Goal: Task Accomplishment & Management: Complete application form

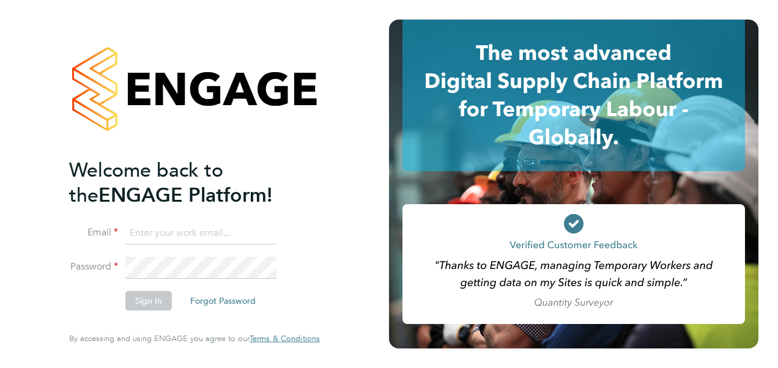
click at [240, 235] on input at bounding box center [200, 234] width 151 height 22
type input "[EMAIL_ADDRESS][PERSON_NAME][DOMAIN_NAME]"
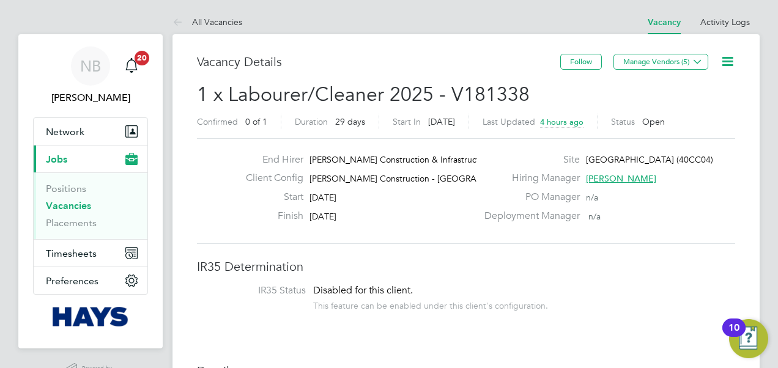
click at [388, 225] on div "Finish 24 Oct 2025" at bounding box center [356, 219] width 241 height 19
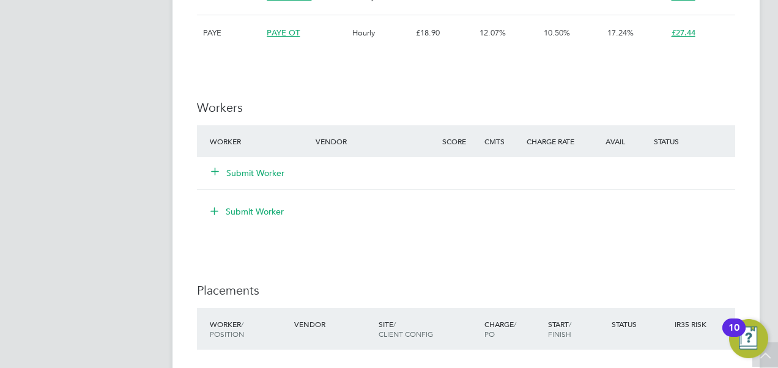
scroll to position [773, 0]
click at [215, 165] on icon at bounding box center [214, 169] width 9 height 9
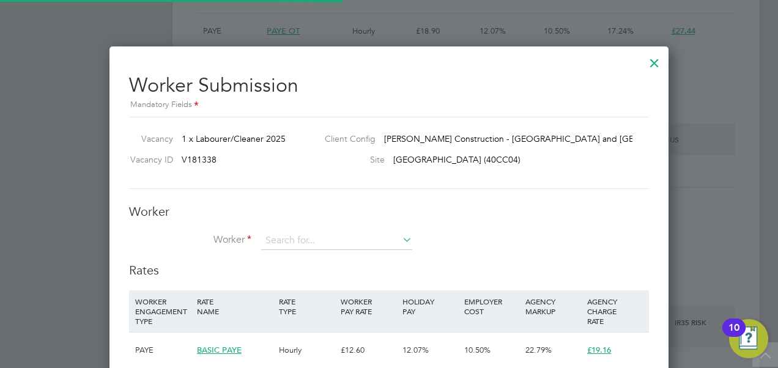
scroll to position [36, 83]
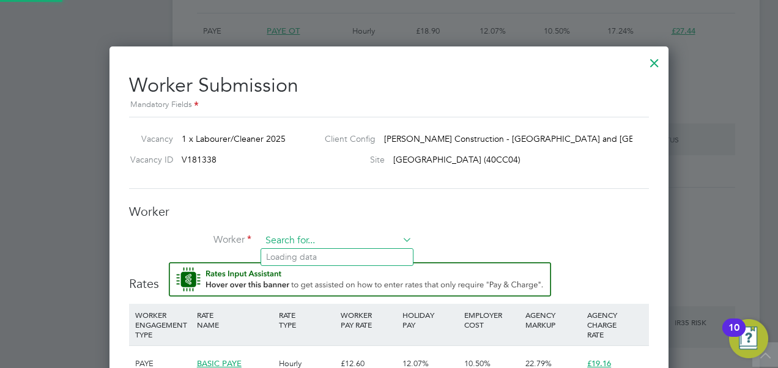
click at [324, 236] on input at bounding box center [336, 241] width 151 height 18
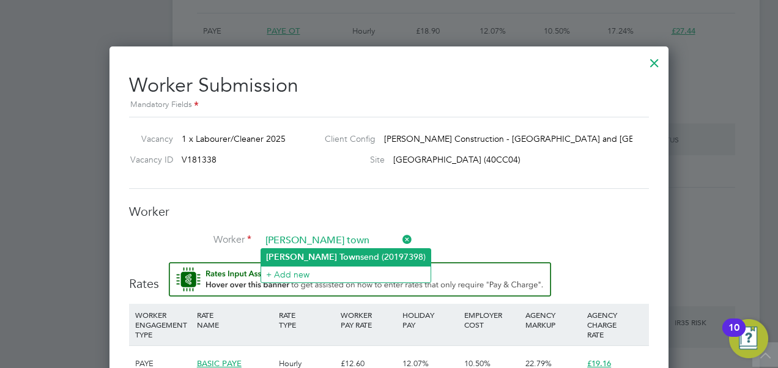
click at [339, 256] on b "Town" at bounding box center [349, 257] width 21 height 10
type input "Daniel Townsend (20197398)"
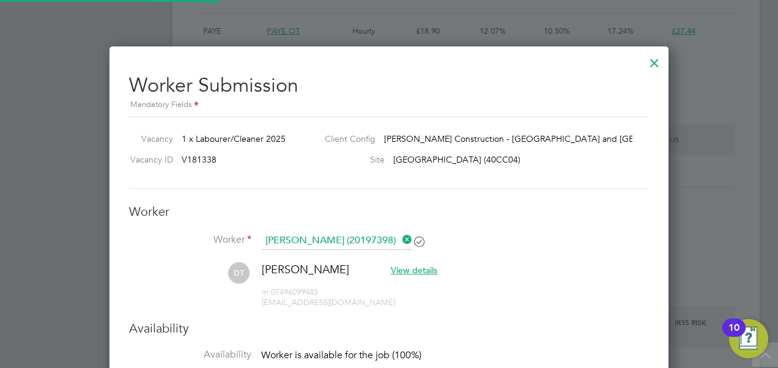
scroll to position [1070, 559]
type input "24 Oct 2025"
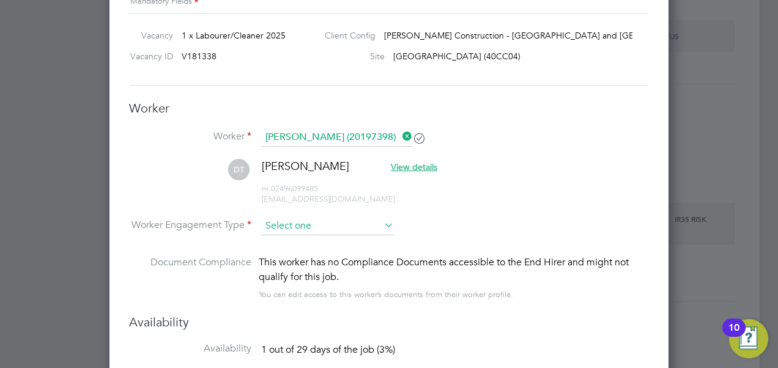
click at [358, 226] on input at bounding box center [327, 226] width 133 height 18
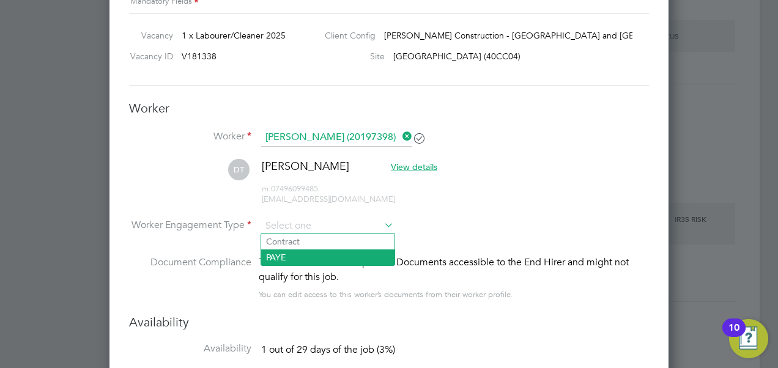
click at [283, 252] on li "PAYE" at bounding box center [327, 258] width 133 height 16
type input "PAYE"
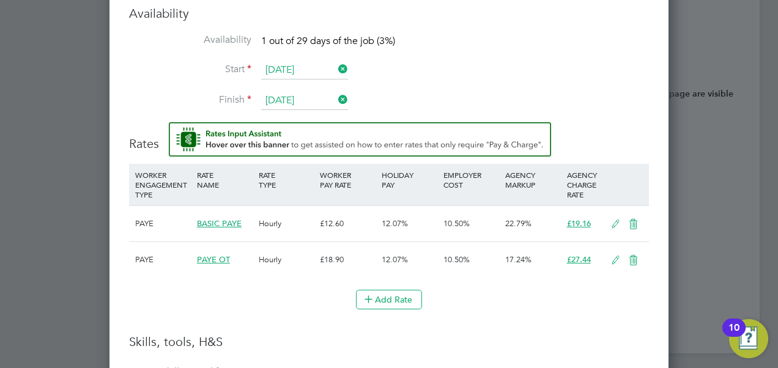
click at [328, 95] on input "24 Oct 2025" at bounding box center [304, 101] width 87 height 18
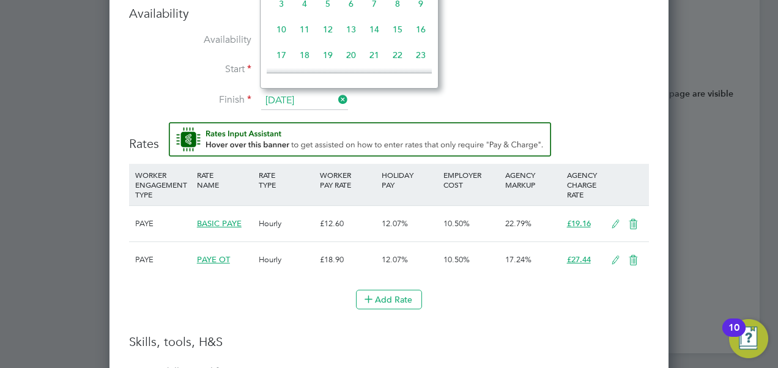
click at [487, 81] on li "Start 24 Oct 2025" at bounding box center [389, 76] width 520 height 31
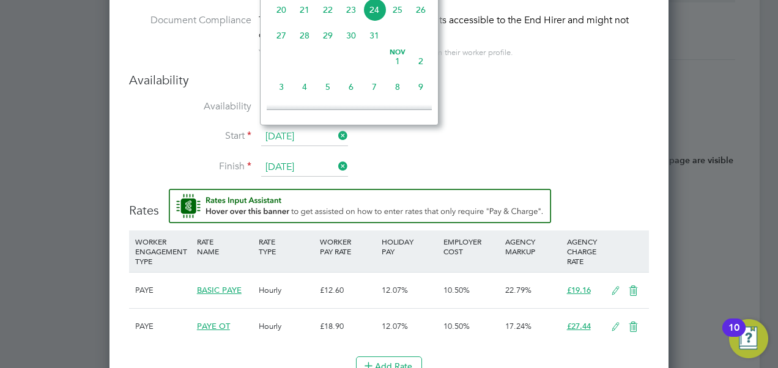
click at [284, 128] on input "24 Oct 2025" at bounding box center [304, 137] width 87 height 18
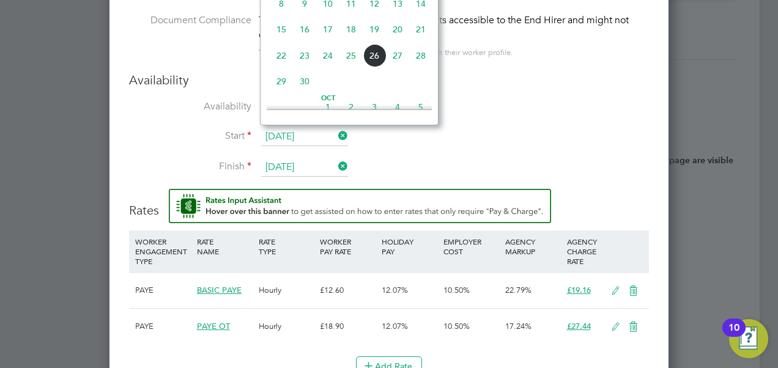
click at [376, 62] on span "26" at bounding box center [374, 55] width 23 height 23
type input "26 Sep 2025"
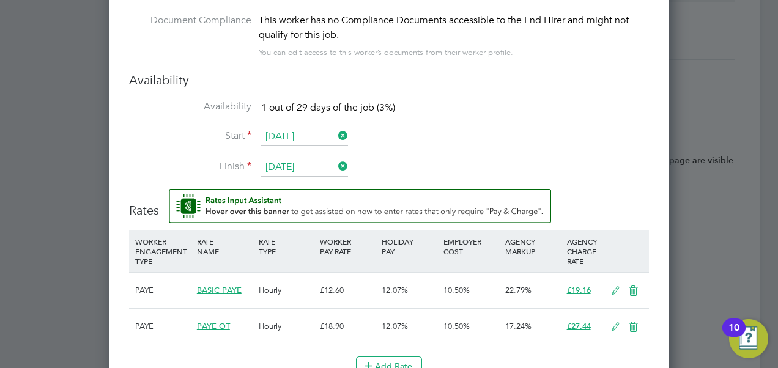
click at [413, 152] on li "Start 26 Sep 2025" at bounding box center [389, 143] width 520 height 31
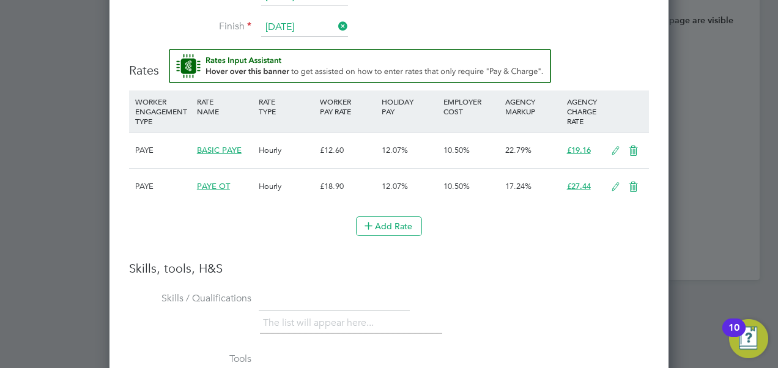
click at [428, 298] on li "Skills / Qualifications The list will appear here..." at bounding box center [389, 319] width 520 height 61
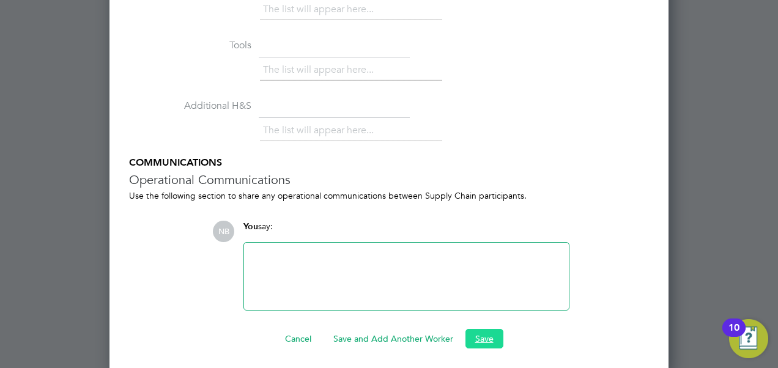
click at [484, 333] on button "Save" at bounding box center [484, 339] width 38 height 20
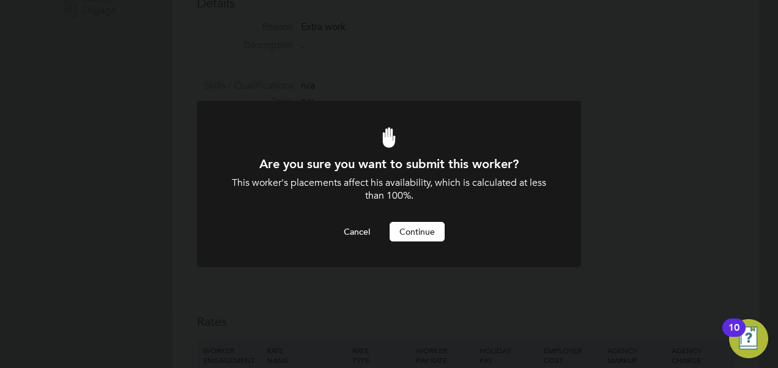
click at [426, 226] on button "Continue" at bounding box center [417, 232] width 55 height 20
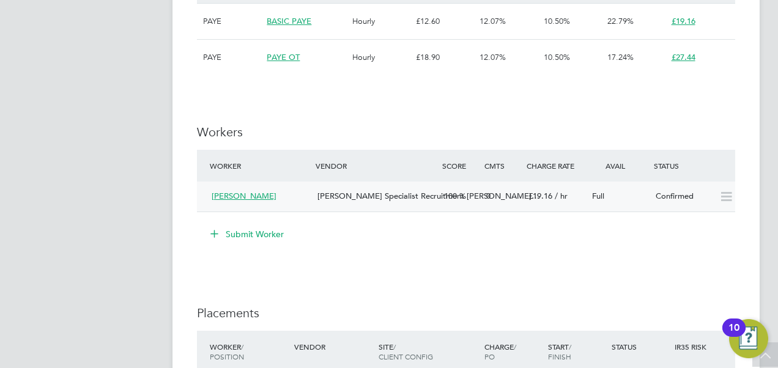
click at [722, 202] on icon at bounding box center [726, 197] width 15 height 10
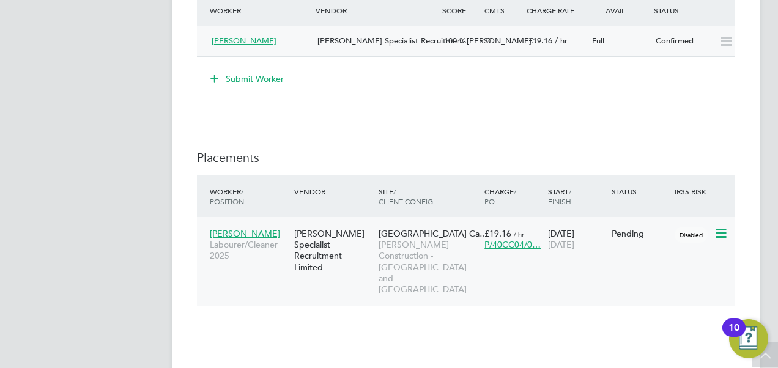
click at [719, 232] on icon at bounding box center [720, 233] width 12 height 15
click at [618, 305] on li "Start" at bounding box center [664, 309] width 125 height 17
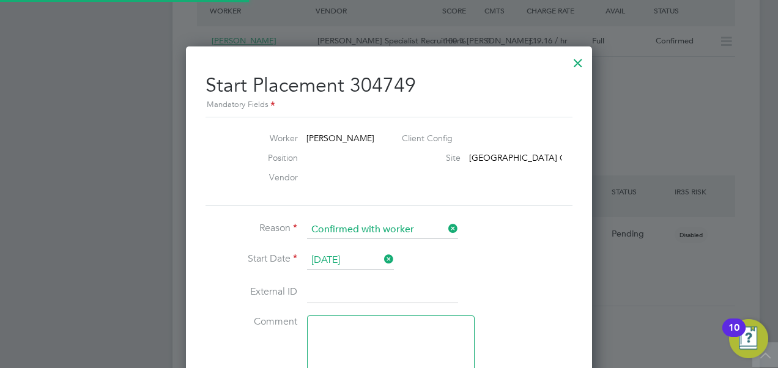
type input "Ben Steel"
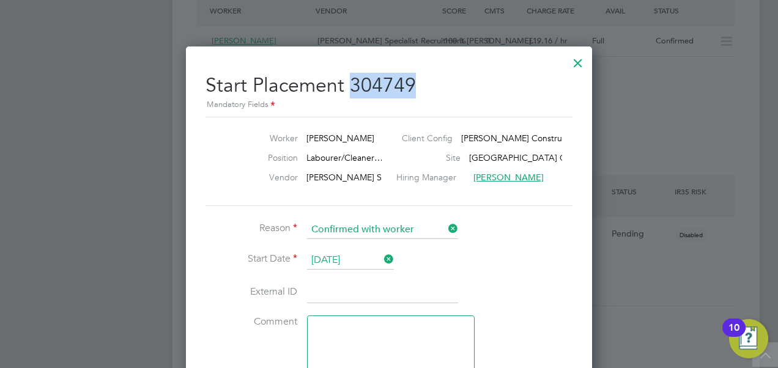
drag, startPoint x: 414, startPoint y: 78, endPoint x: 351, endPoint y: 85, distance: 63.4
click at [351, 85] on h2 "Start Placement 304749 Mandatory Fields" at bounding box center [389, 88] width 367 height 48
copy h2 "304749"
click at [348, 295] on input at bounding box center [382, 293] width 151 height 22
paste input "30653663"
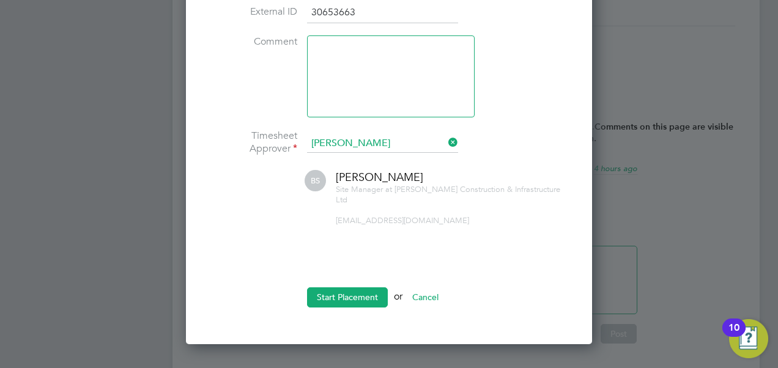
scroll to position [1195, 0]
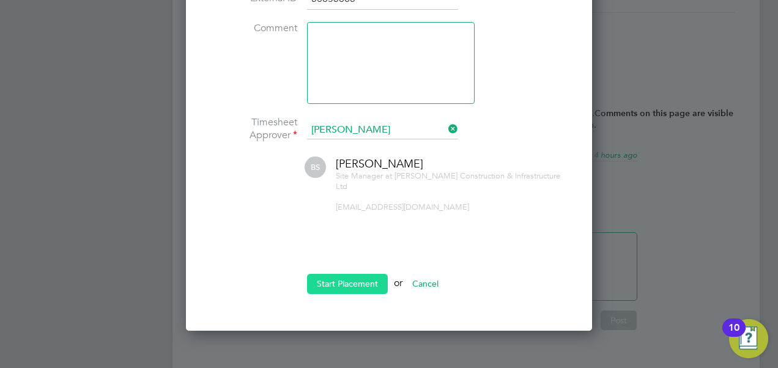
type input "30653663"
click at [344, 279] on button "Start Placement" at bounding box center [347, 284] width 81 height 20
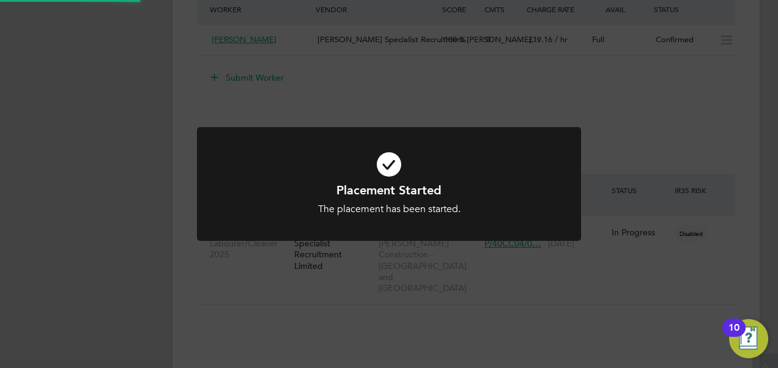
scroll to position [902, 0]
click at [442, 314] on div "Placement Started The placement has been started. Cancel Okay" at bounding box center [389, 184] width 778 height 368
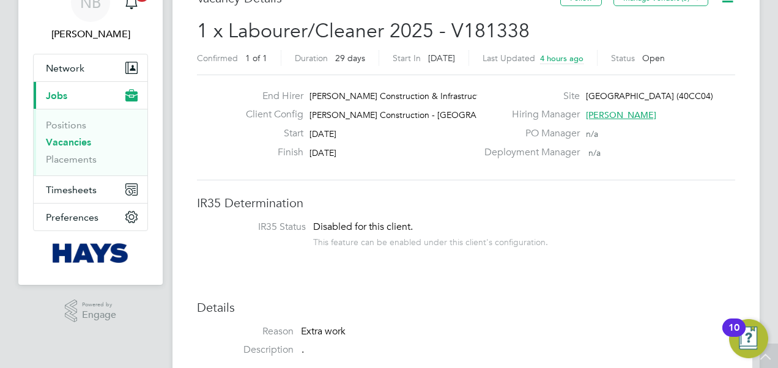
scroll to position [0, 0]
